Goal: Task Accomplishment & Management: Use online tool/utility

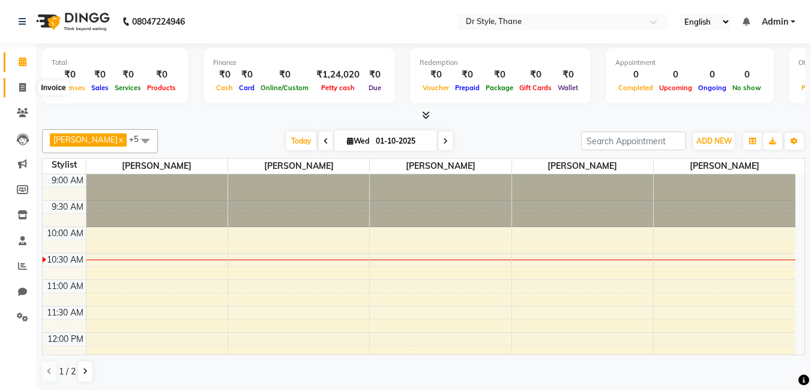
click at [20, 92] on span at bounding box center [22, 88] width 21 height 14
select select "service"
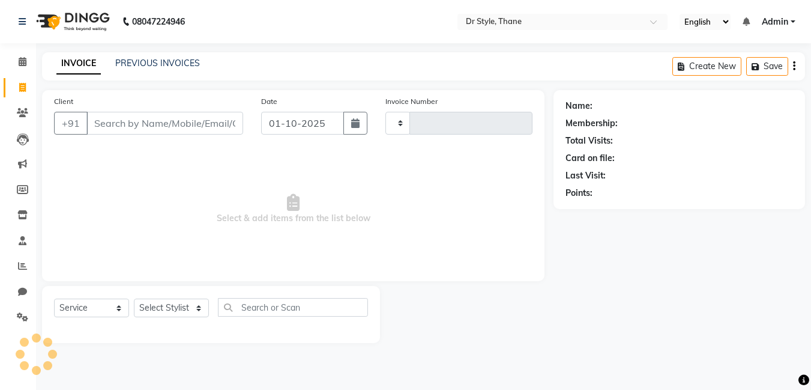
type input "1516"
select select "7832"
click at [19, 268] on icon at bounding box center [22, 265] width 9 height 9
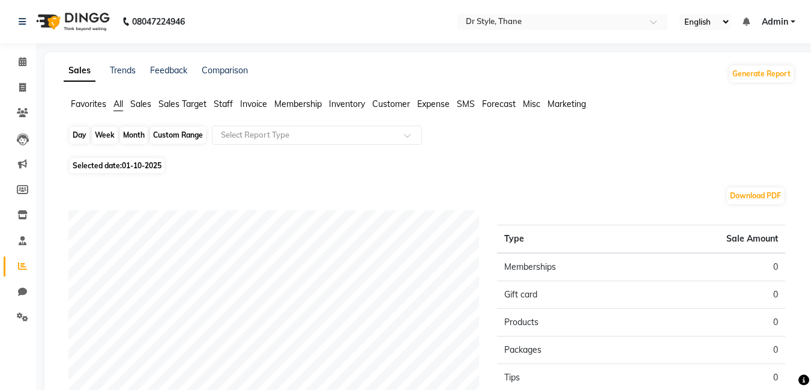
click at [74, 137] on div "Day" at bounding box center [80, 135] width 20 height 17
select select "10"
select select "2025"
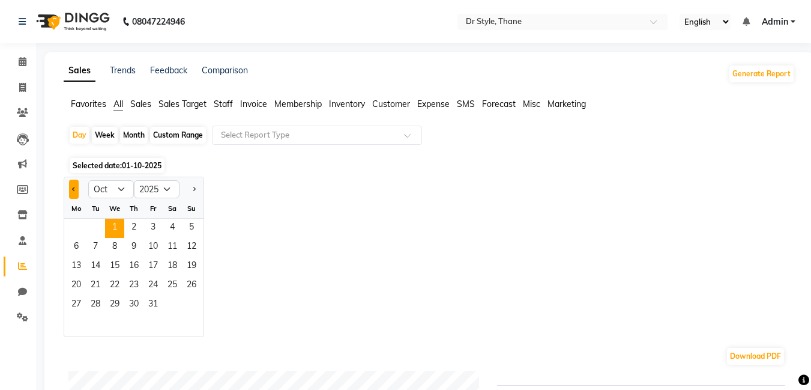
click at [75, 188] on span "Previous month" at bounding box center [74, 188] width 4 height 4
select select "9"
click at [103, 299] on span "30" at bounding box center [95, 304] width 19 height 19
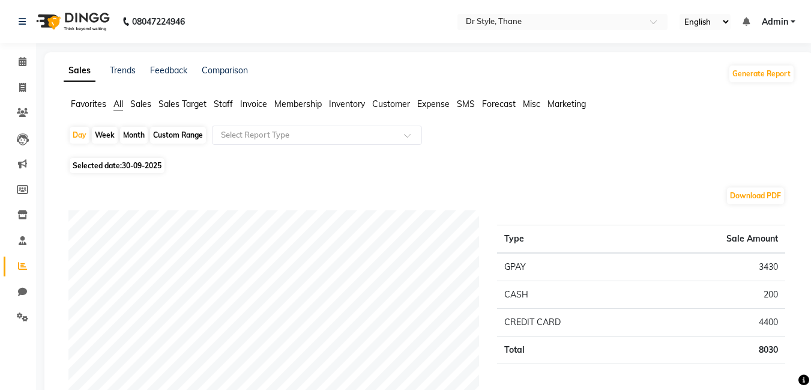
click at [216, 99] on span "Staff" at bounding box center [223, 103] width 19 height 11
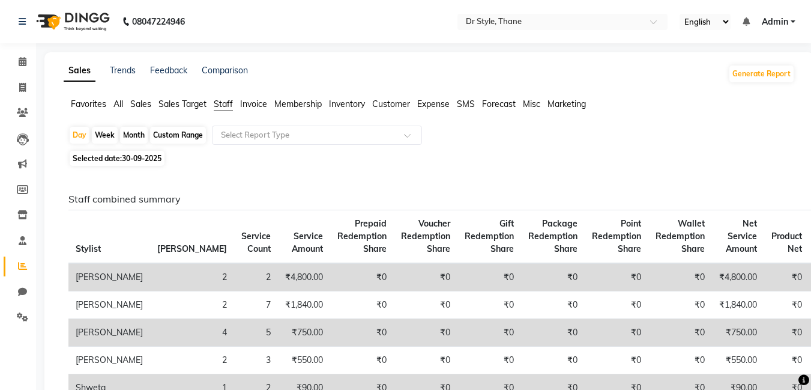
click at [181, 132] on div "Custom Range" at bounding box center [178, 135] width 56 height 17
select select "9"
select select "2025"
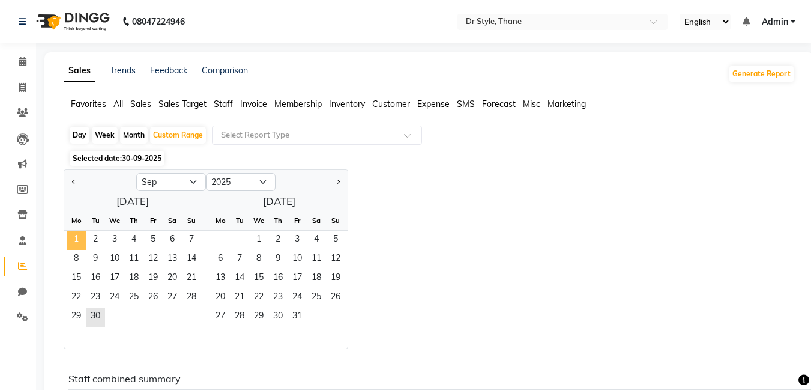
click at [74, 239] on span "1" at bounding box center [76, 240] width 19 height 19
click at [94, 318] on span "30" at bounding box center [95, 316] width 19 height 19
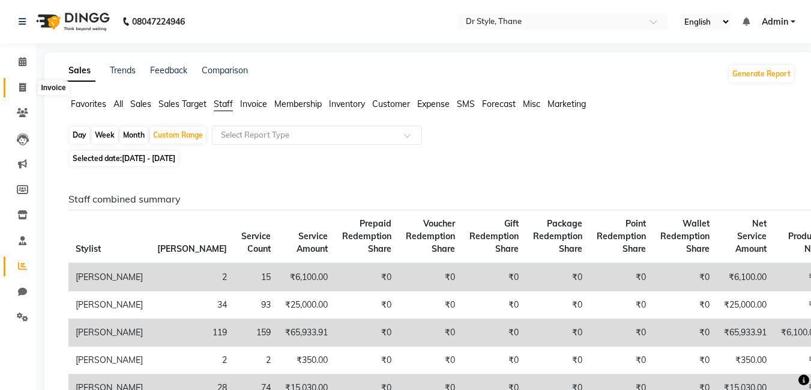
click at [26, 88] on icon at bounding box center [22, 87] width 7 height 9
select select "7832"
select select "service"
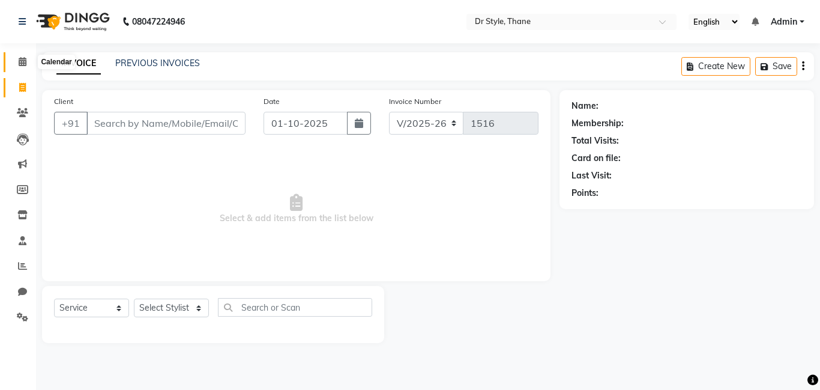
click at [21, 61] on icon at bounding box center [23, 61] width 8 height 9
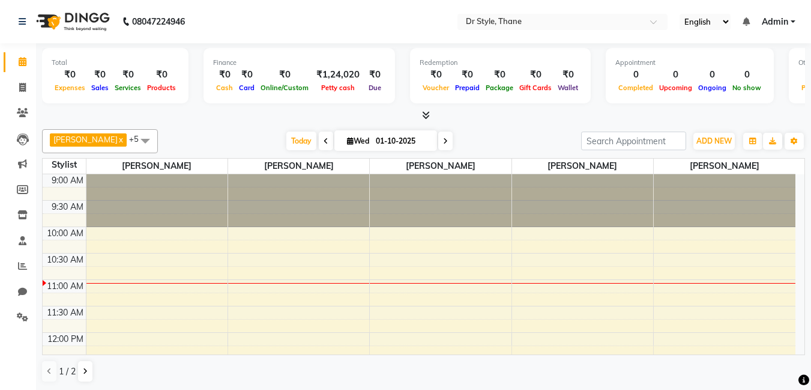
click at [0, 219] on li "Inventory" at bounding box center [18, 215] width 36 height 26
click at [21, 111] on icon at bounding box center [22, 112] width 11 height 9
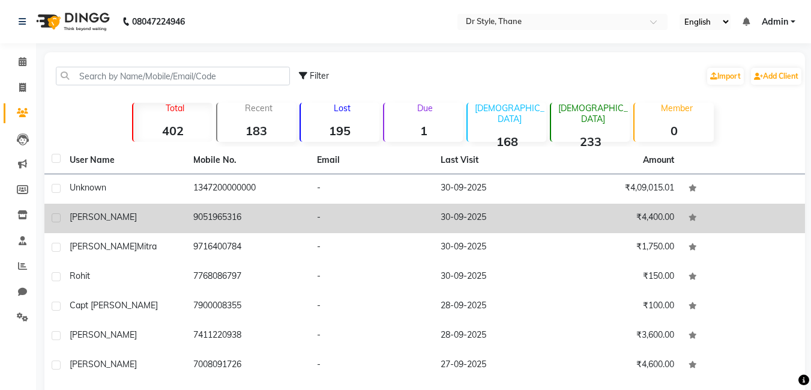
click at [292, 228] on td "9051965316" at bounding box center [248, 218] width 124 height 29
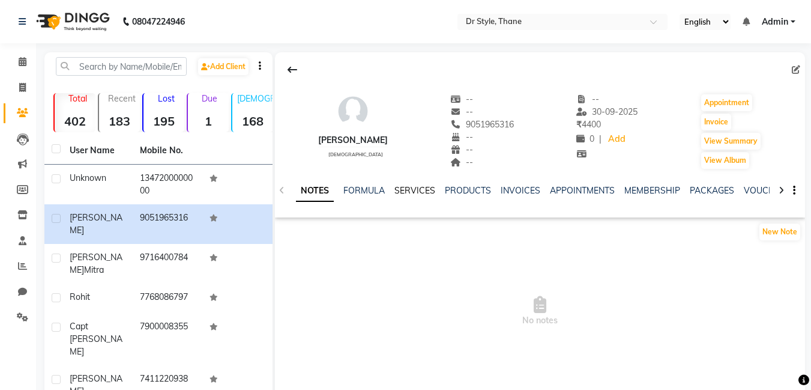
click at [420, 189] on link "SERVICES" at bounding box center [415, 190] width 41 height 11
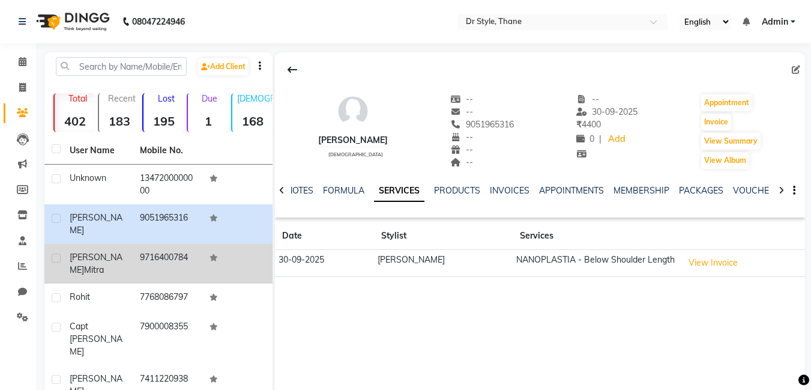
click at [155, 244] on td "9716400784" at bounding box center [168, 264] width 70 height 40
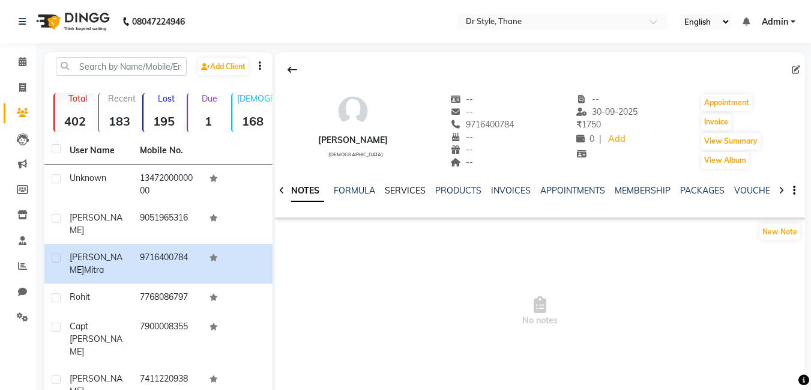
click at [392, 189] on link "SERVICES" at bounding box center [405, 190] width 41 height 11
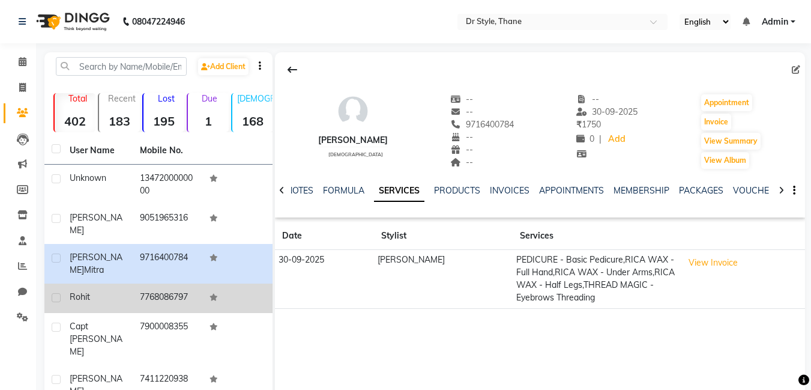
click at [102, 291] on div "rohit" at bounding box center [98, 297] width 56 height 13
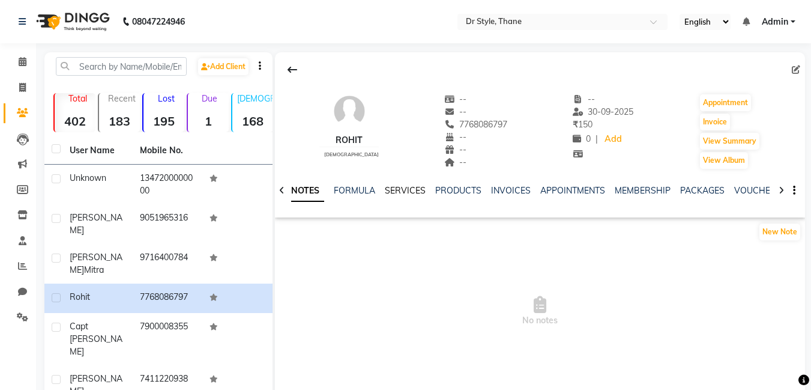
click at [396, 186] on link "SERVICES" at bounding box center [405, 190] width 41 height 11
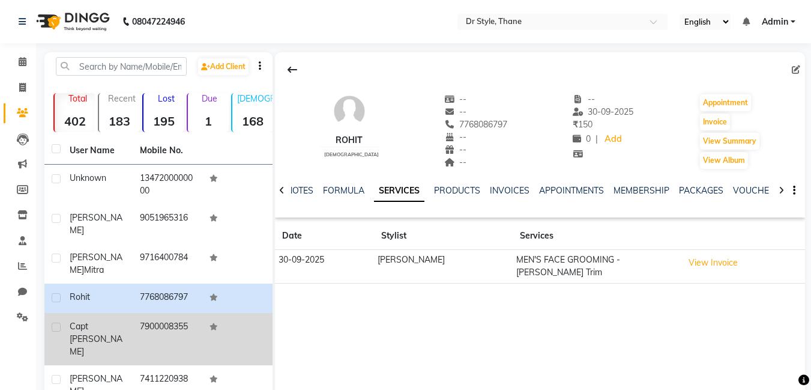
click at [82, 321] on span "capt [PERSON_NAME]" at bounding box center [96, 339] width 53 height 36
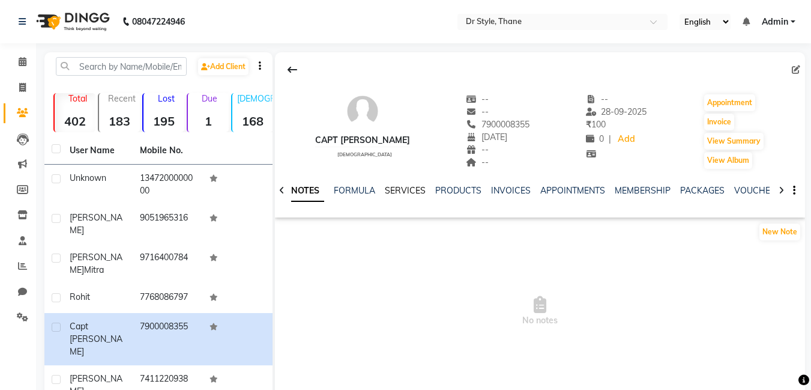
click at [399, 190] on link "SERVICES" at bounding box center [405, 190] width 41 height 11
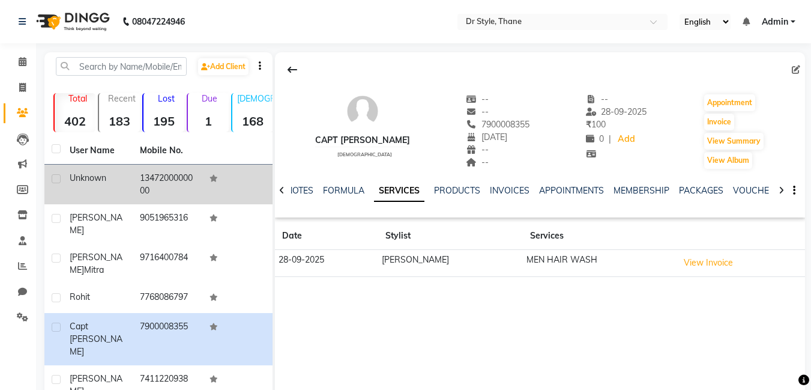
click at [117, 180] on div "unknown" at bounding box center [98, 178] width 56 height 13
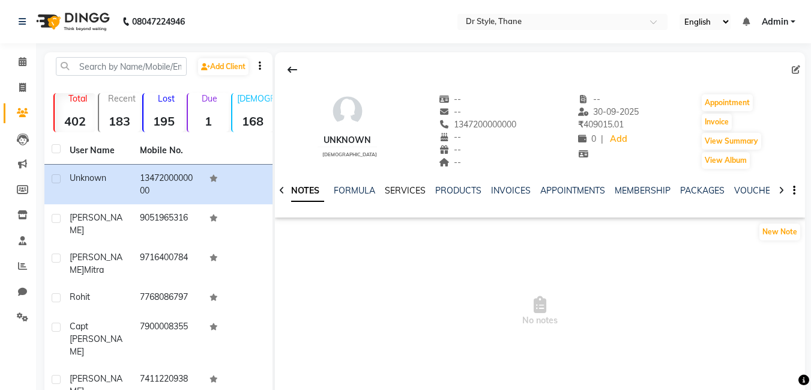
click at [385, 190] on link "SERVICES" at bounding box center [405, 190] width 41 height 11
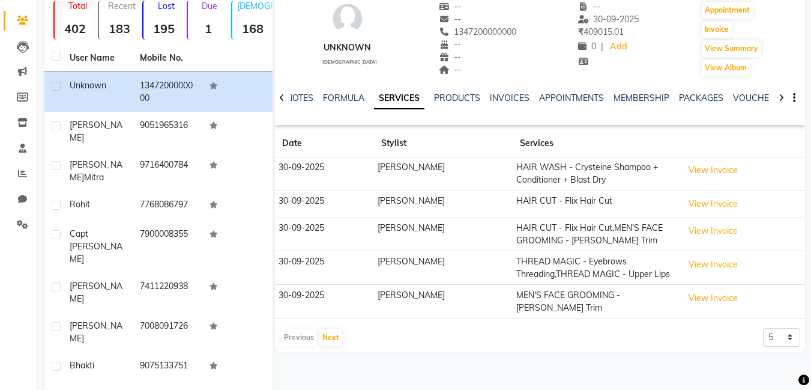
scroll to position [120, 0]
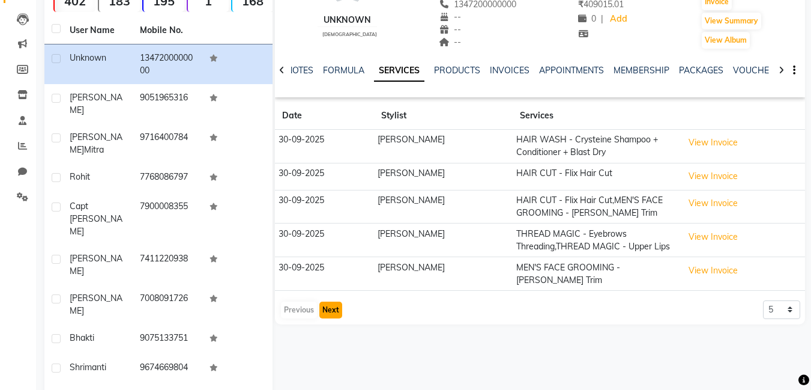
click at [323, 301] on button "Next" at bounding box center [330, 309] width 23 height 17
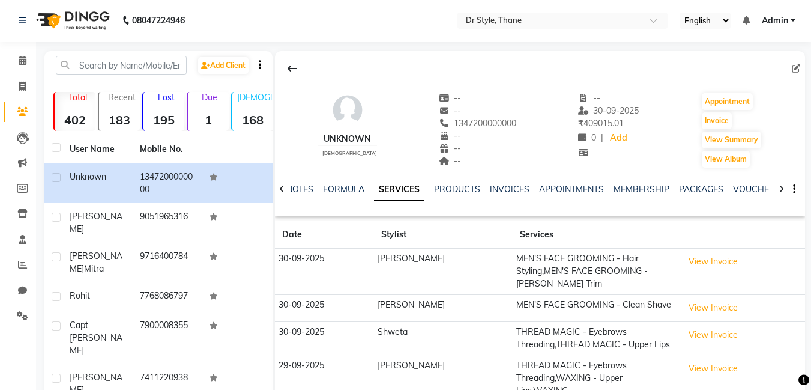
scroll to position [0, 0]
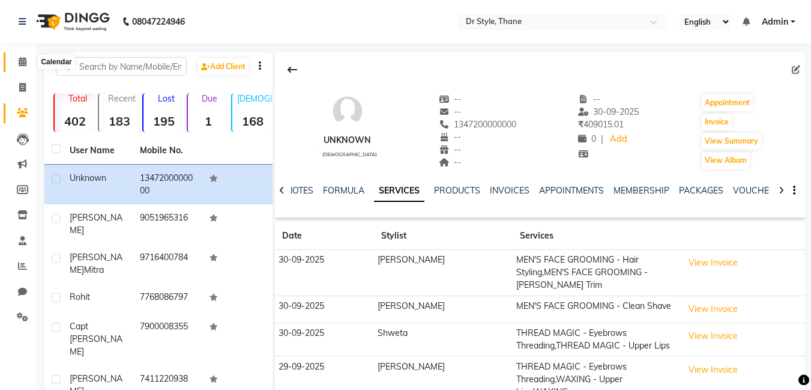
click at [29, 66] on span at bounding box center [22, 62] width 21 height 14
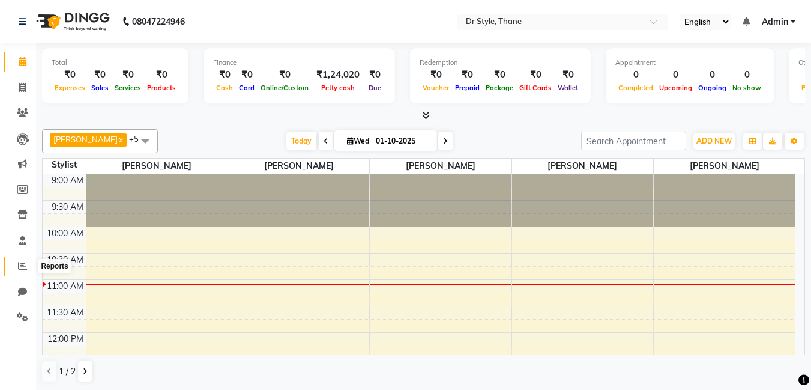
click at [24, 267] on icon at bounding box center [22, 265] width 9 height 9
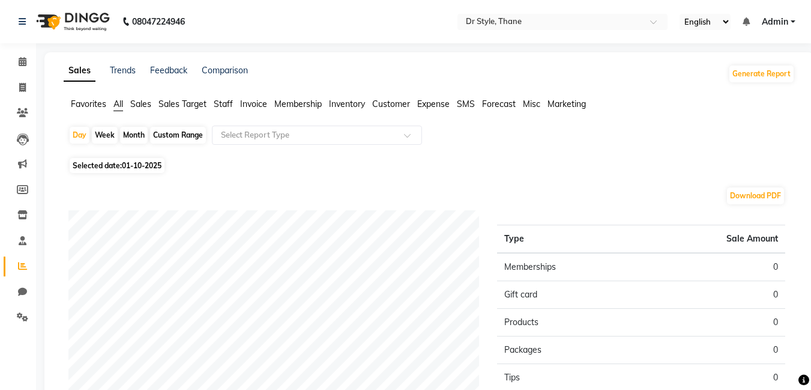
click at [124, 135] on div "Month" at bounding box center [134, 135] width 28 height 17
select select "10"
select select "2025"
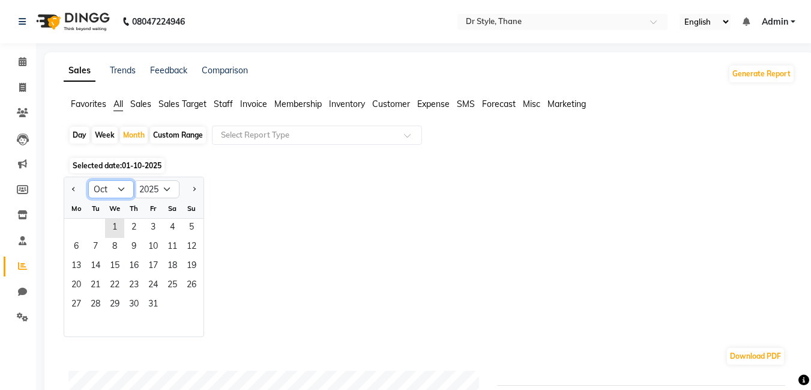
click at [120, 189] on select "Jan Feb Mar Apr May Jun [DATE] Aug Sep Oct Nov Dec" at bounding box center [111, 189] width 46 height 18
select select "9"
click at [88, 180] on select "Jan Feb Mar Apr May Jun [DATE] Aug Sep Oct Nov Dec" at bounding box center [111, 189] width 46 height 18
click at [77, 226] on span "1" at bounding box center [76, 228] width 19 height 19
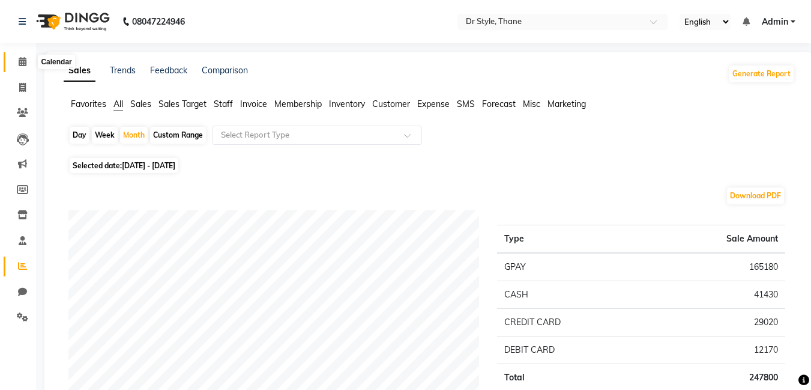
click at [19, 63] on icon at bounding box center [23, 61] width 8 height 9
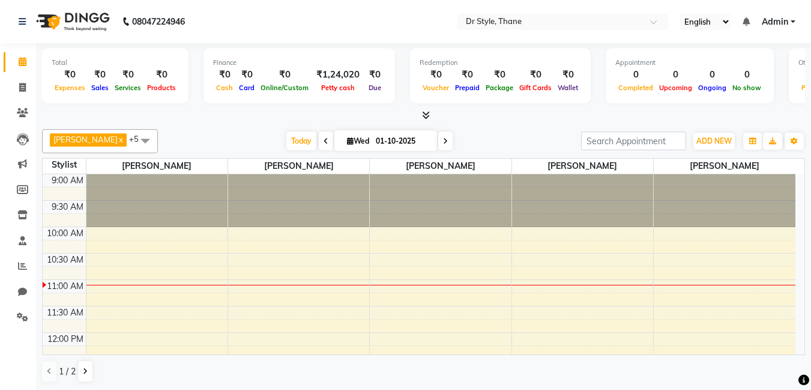
click at [135, 136] on span at bounding box center [145, 140] width 24 height 23
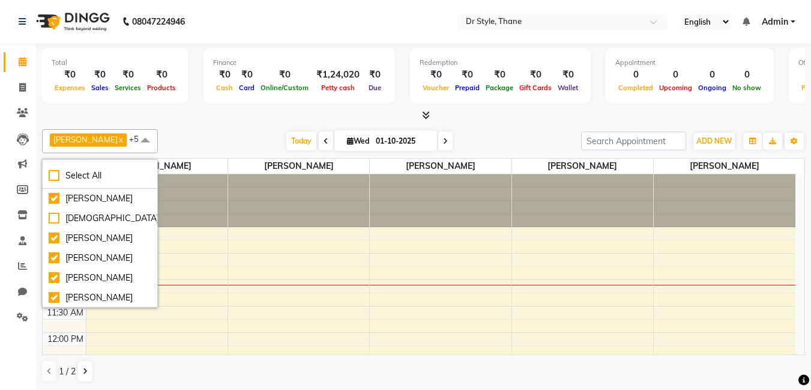
scroll to position [60, 0]
click at [20, 55] on span at bounding box center [22, 62] width 21 height 14
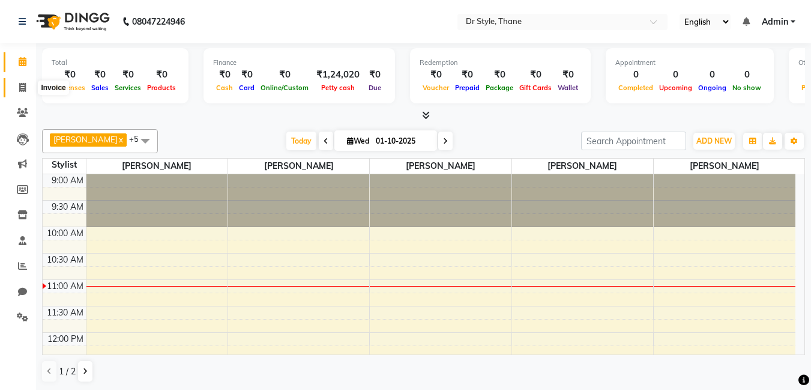
click at [22, 84] on icon at bounding box center [22, 87] width 7 height 9
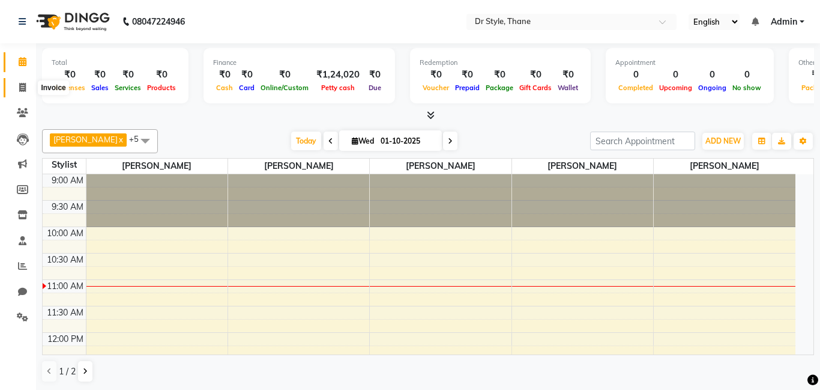
select select "7832"
select select "service"
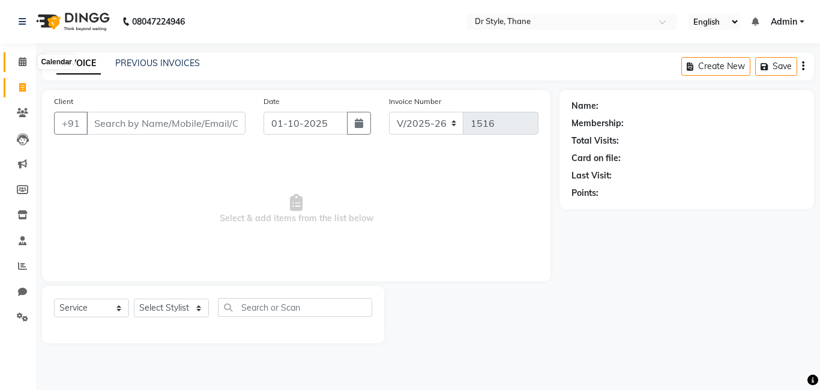
click at [27, 66] on span at bounding box center [22, 62] width 21 height 14
